Goal: Task Accomplishment & Management: Use online tool/utility

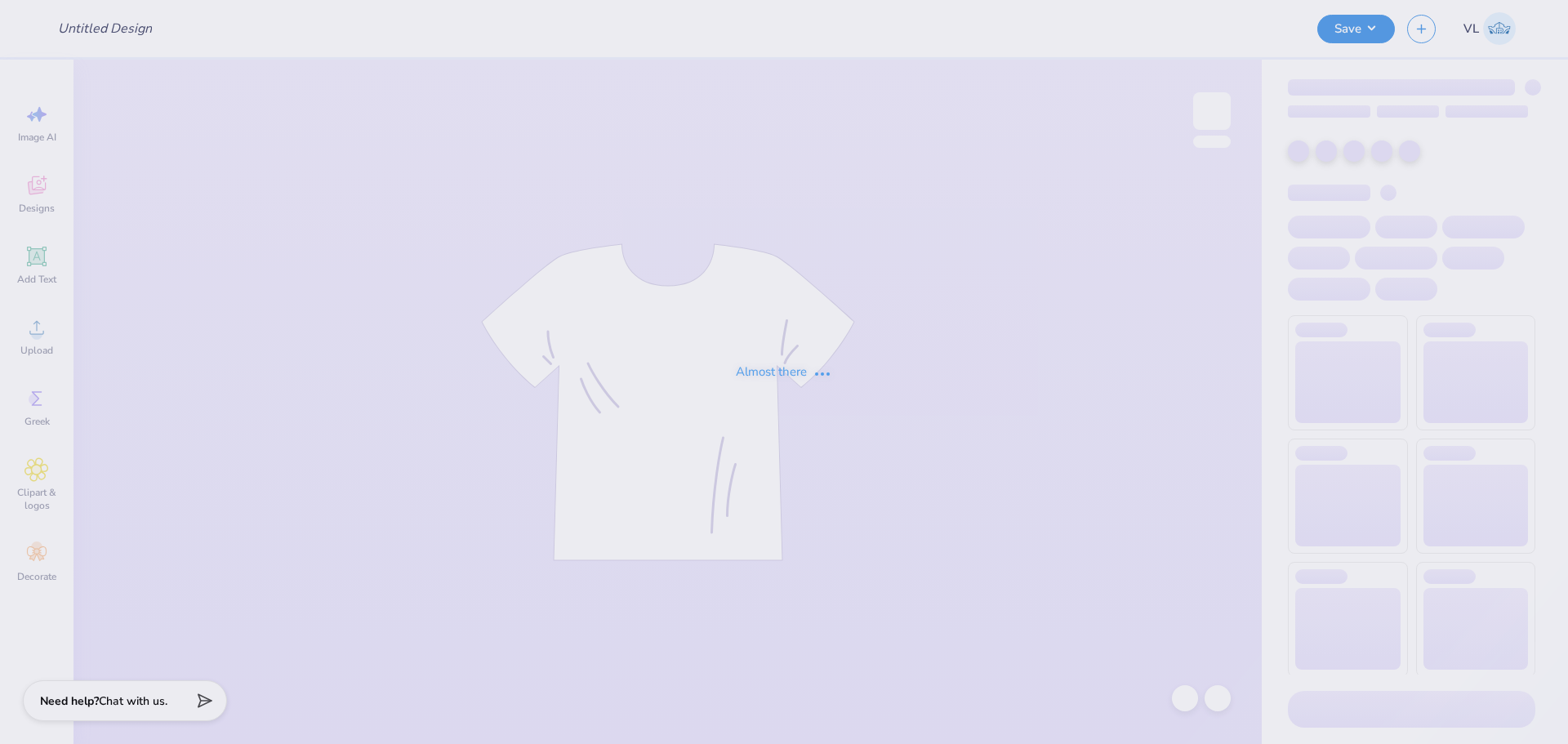
type input "DSP - Postcard Tote"
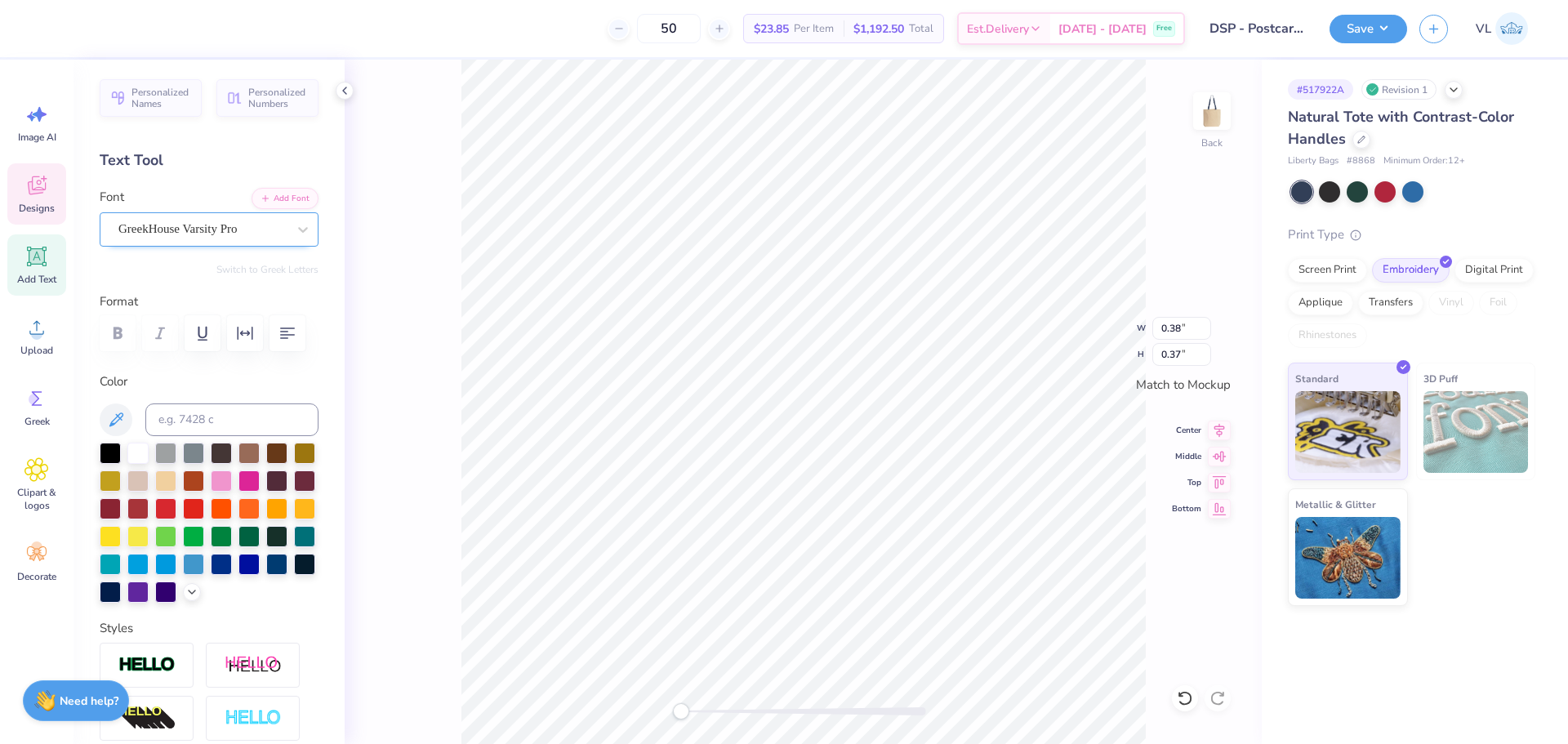
click at [193, 237] on div "GreekHouse Varsity Pro" at bounding box center [202, 228] width 172 height 25
type input "8.63"
type input "5.51"
type input "0.39"
type input "0.37"
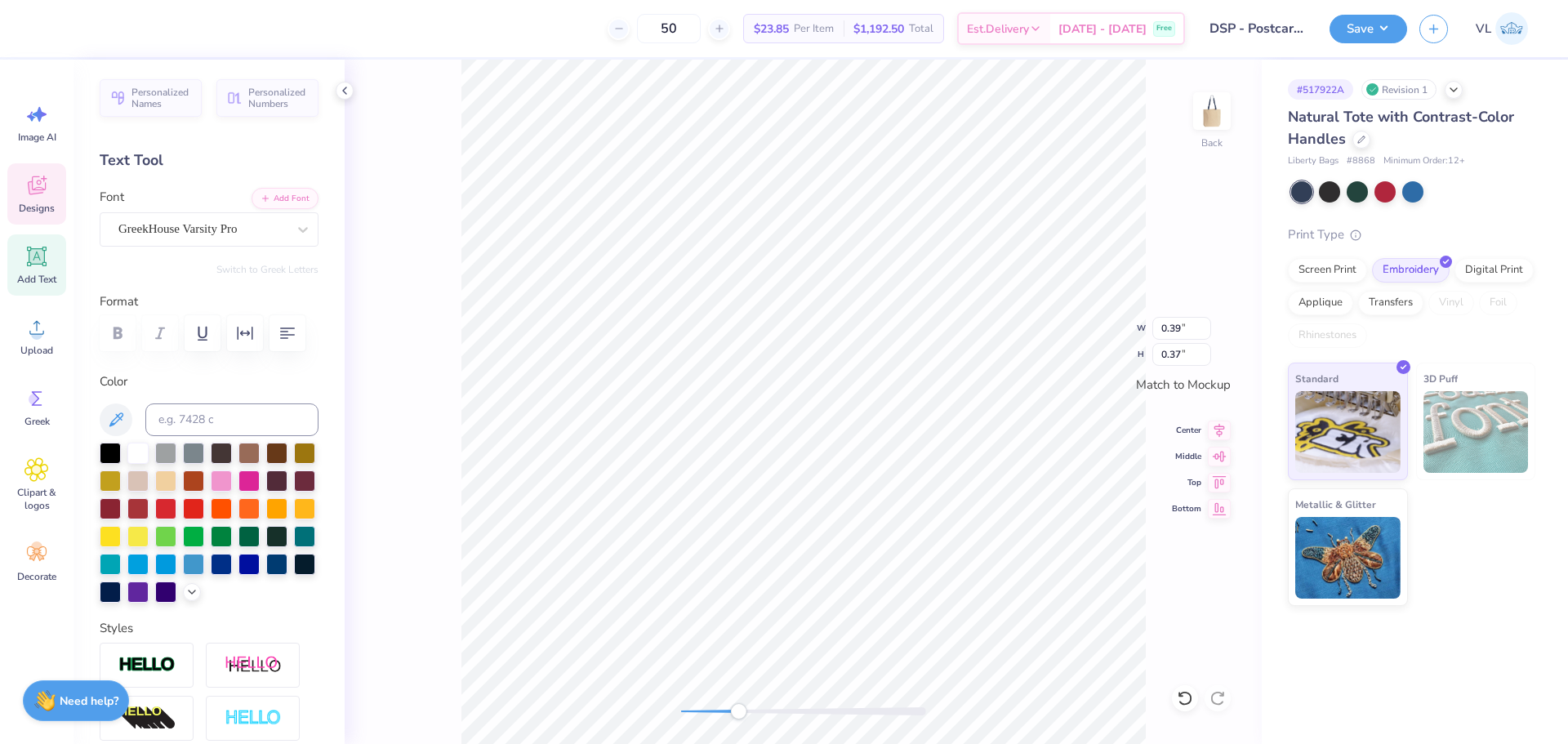
drag, startPoint x: 686, startPoint y: 708, endPoint x: 738, endPoint y: 710, distance: 52.0
click at [738, 710] on div "Accessibility label" at bounding box center [738, 712] width 17 height 17
type textarea "p"
type textarea "P"
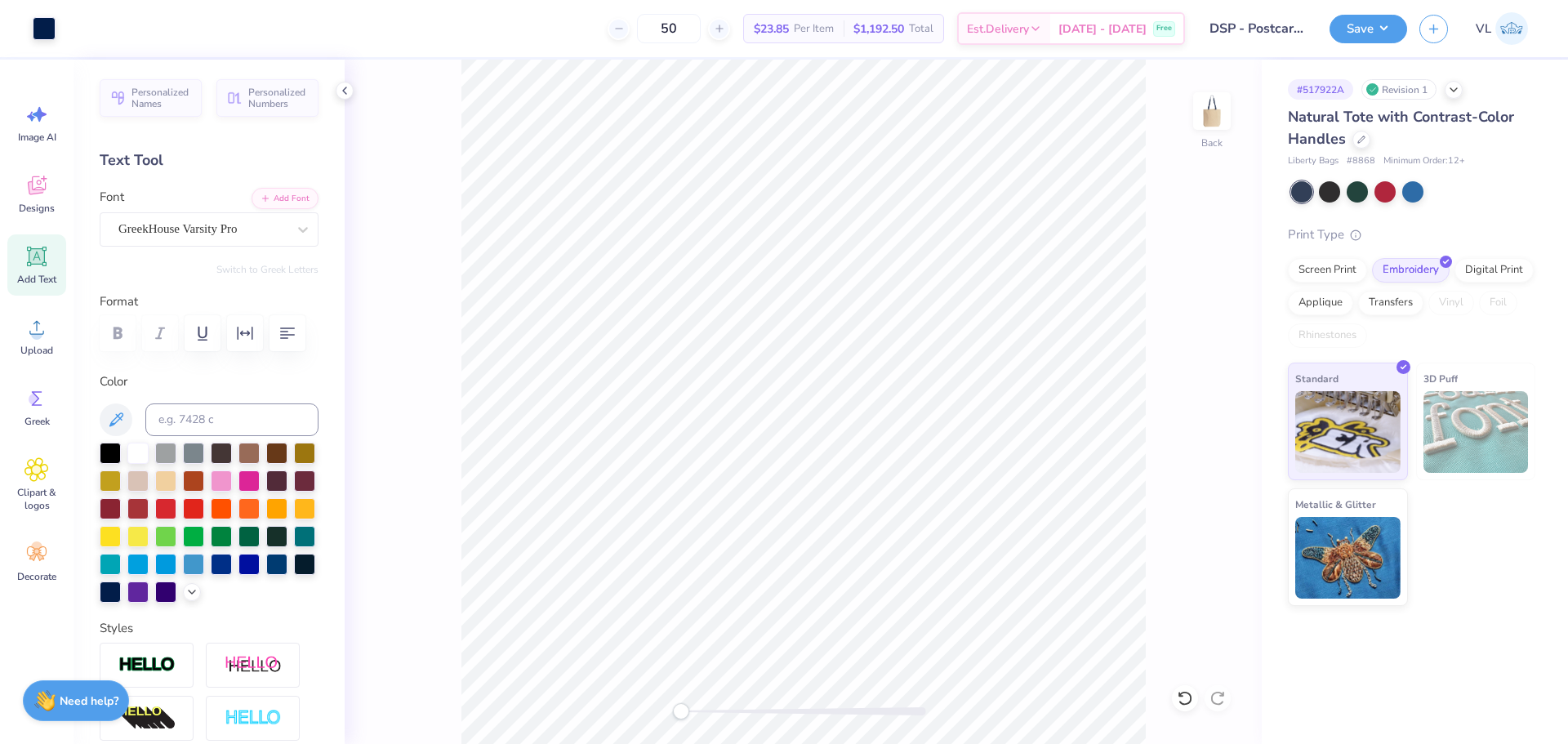
click at [646, 703] on div "Back" at bounding box center [803, 402] width 917 height 684
click at [964, 567] on li "Group" at bounding box center [966, 565] width 128 height 31
click at [994, 456] on li "Download vector" at bounding box center [945, 469] width 128 height 31
type input "9.81"
type input "6.26"
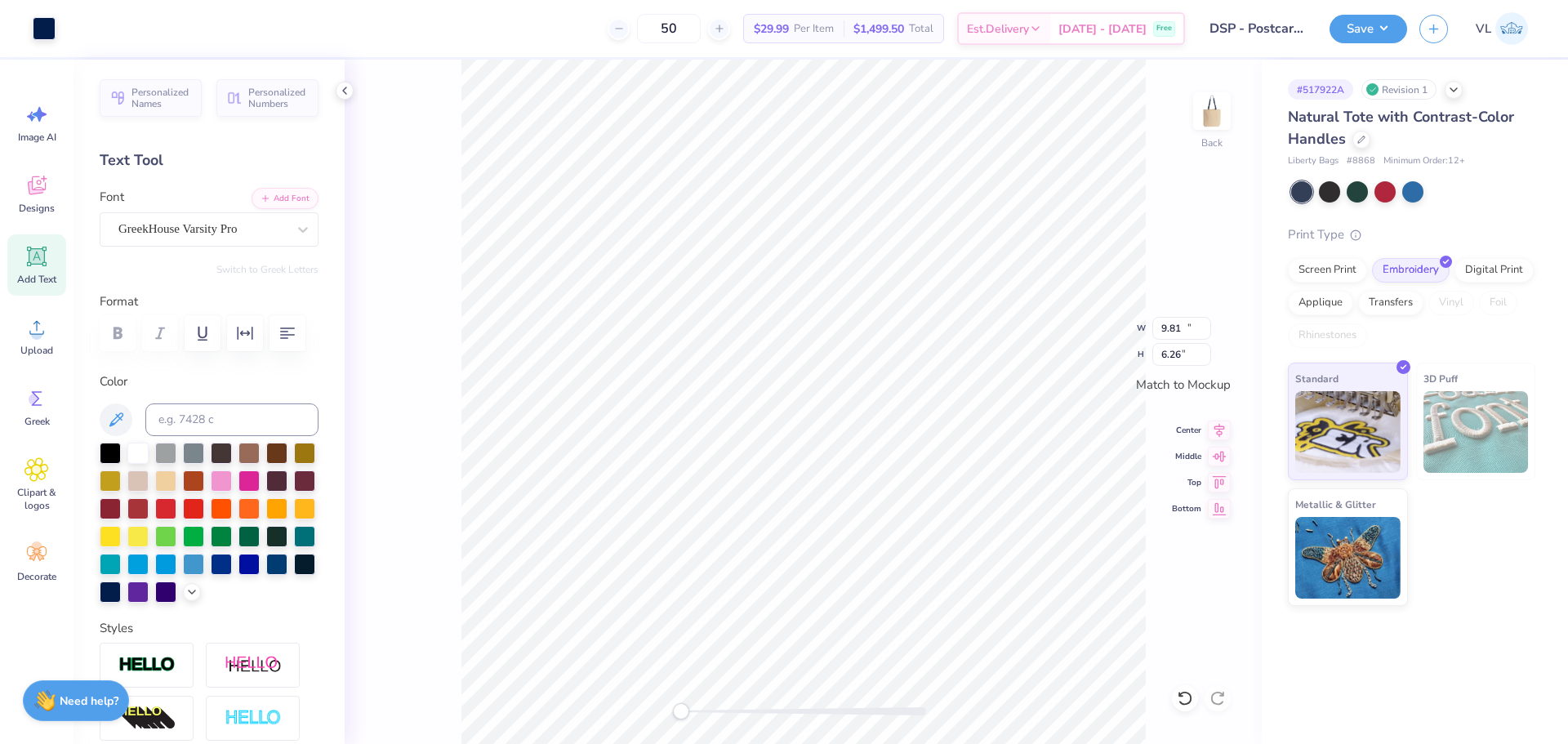
type input "10.93"
type input "6.98"
